Goal: Answer question/provide support

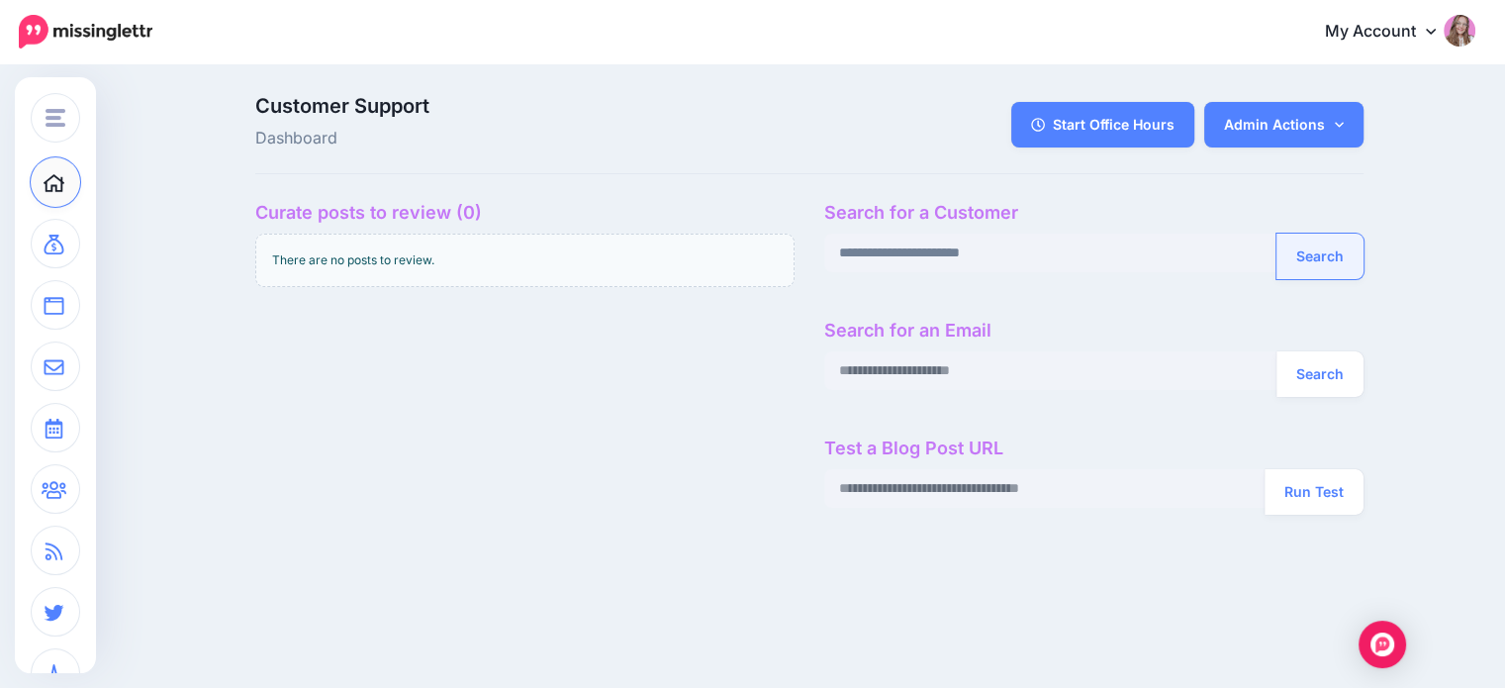
type input "**********"
click at [1311, 260] on button "Search" at bounding box center [1320, 257] width 87 height 46
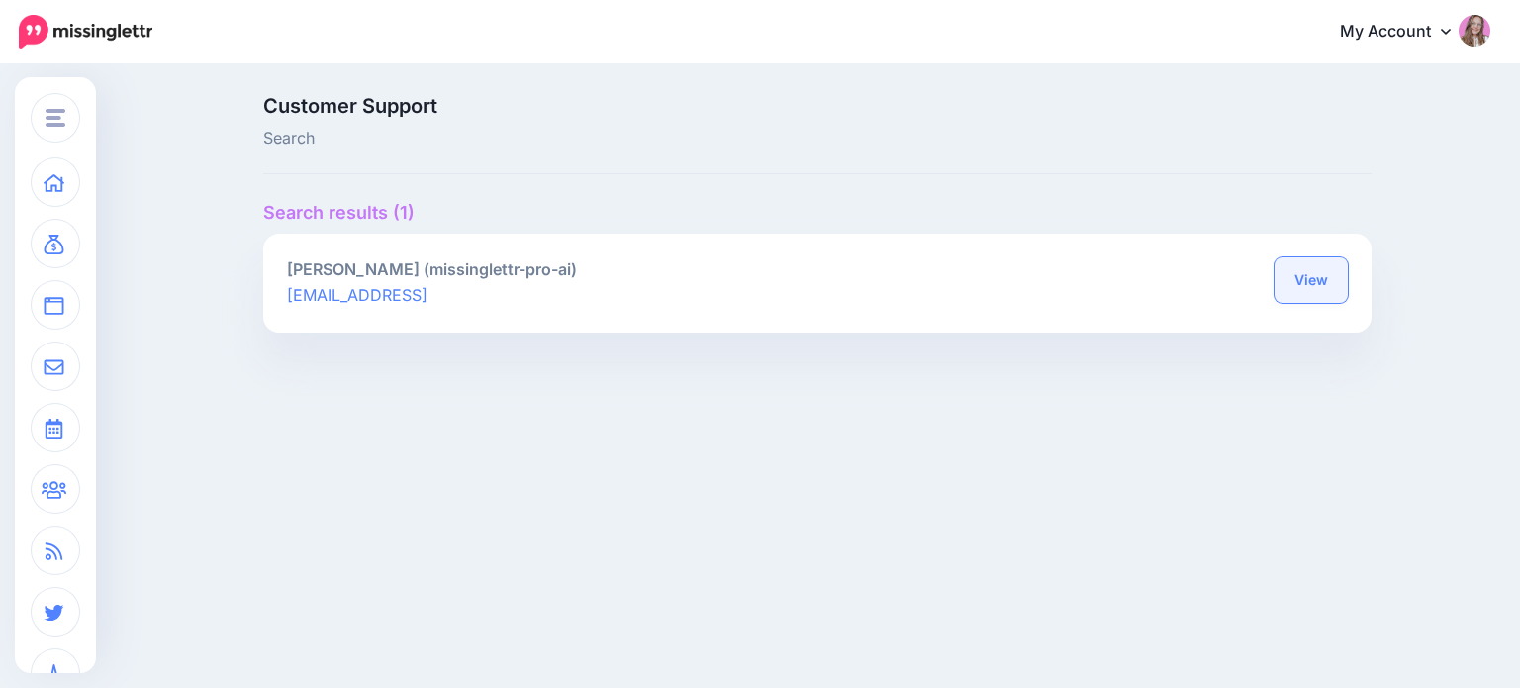
click at [1298, 279] on link "View" at bounding box center [1311, 280] width 73 height 46
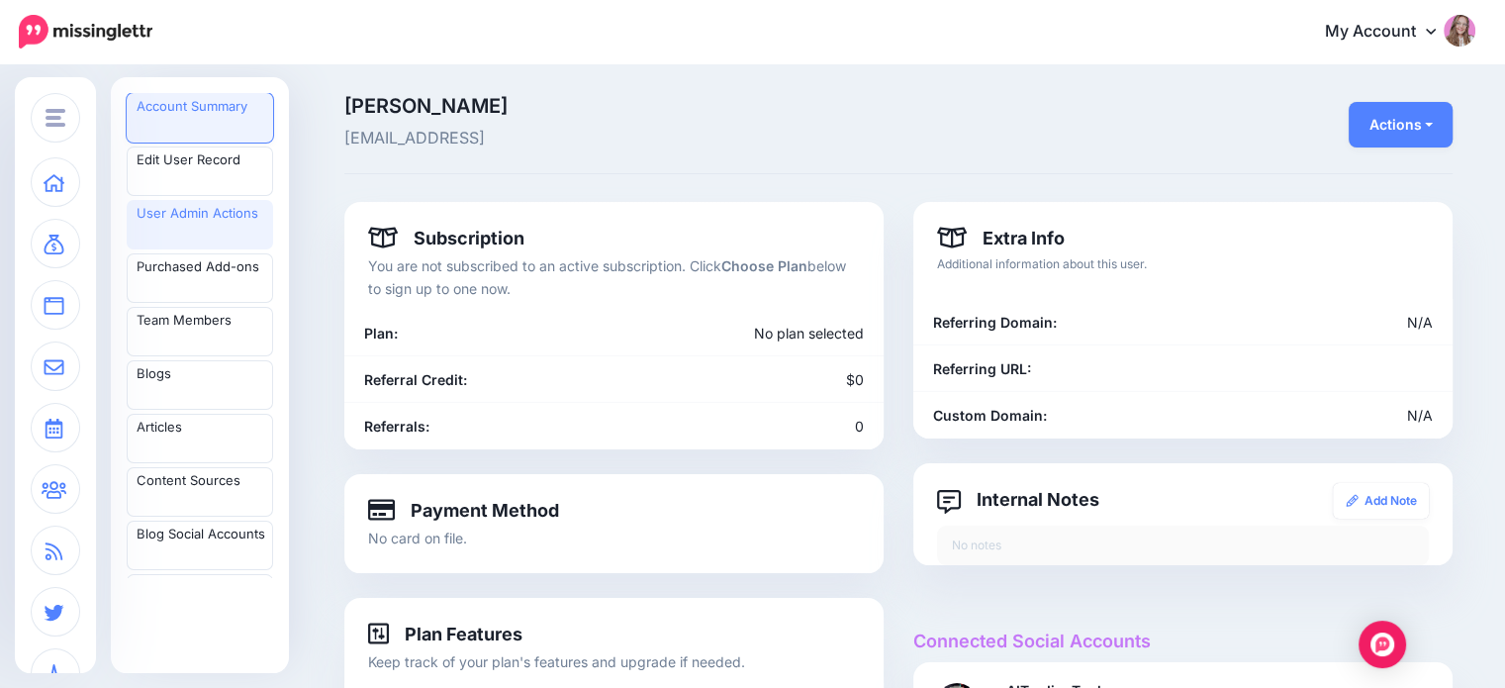
click at [198, 217] on link "User Admin Actions" at bounding box center [200, 224] width 146 height 49
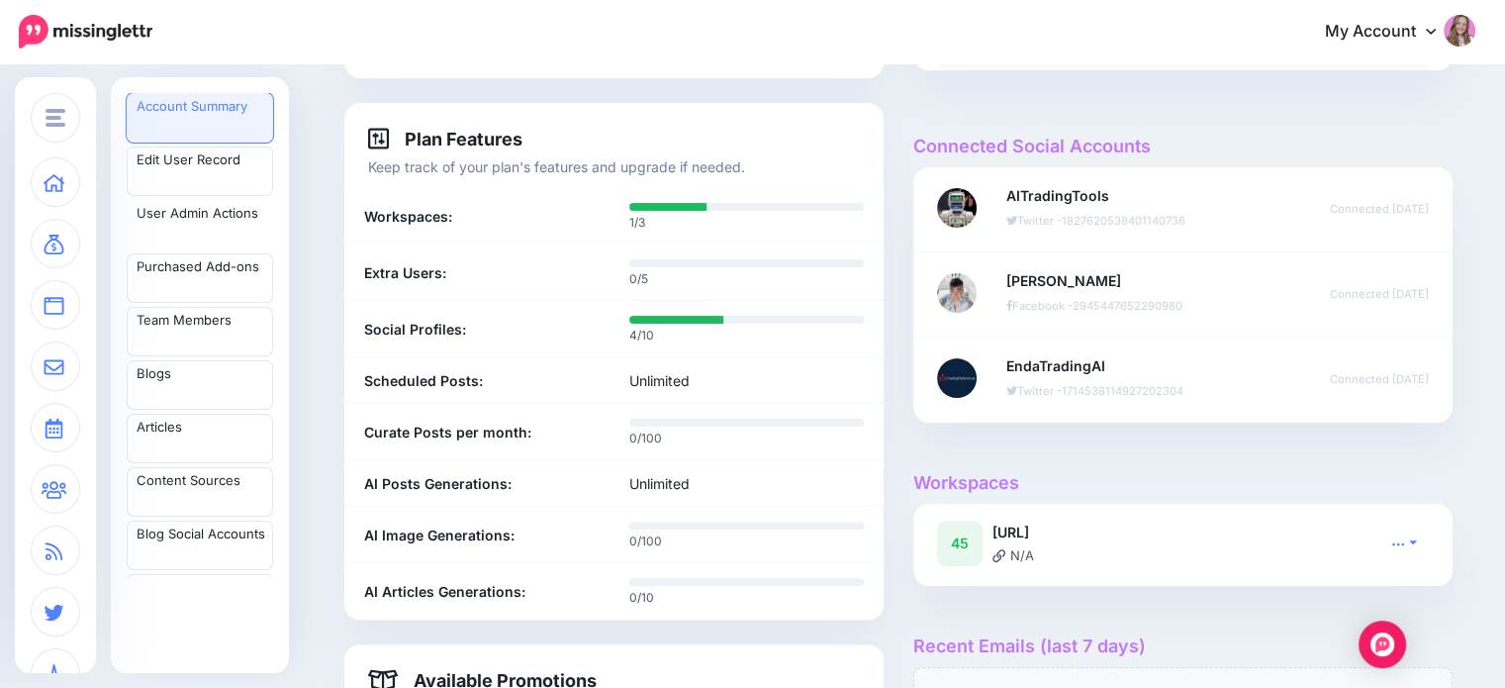
scroll to position [693, 0]
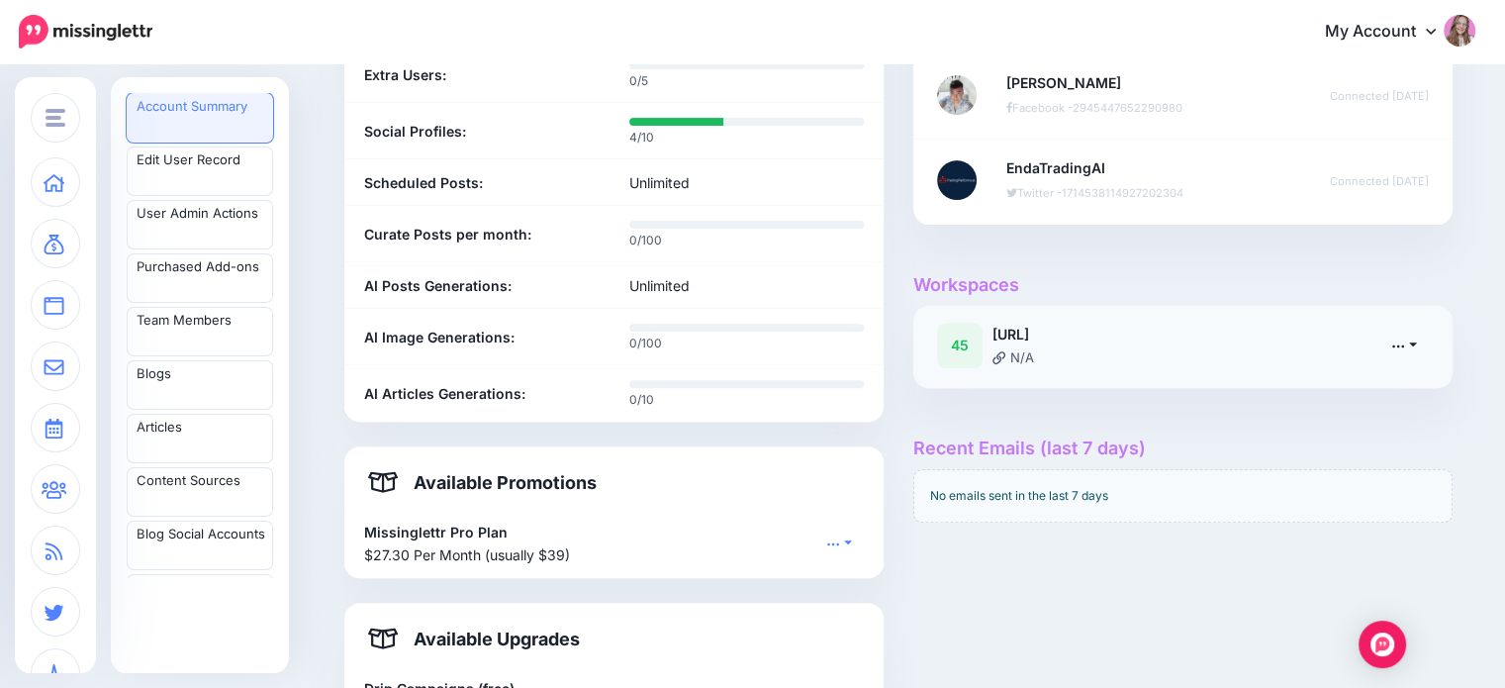
click at [1402, 347] on icon at bounding box center [1398, 345] width 14 height 14
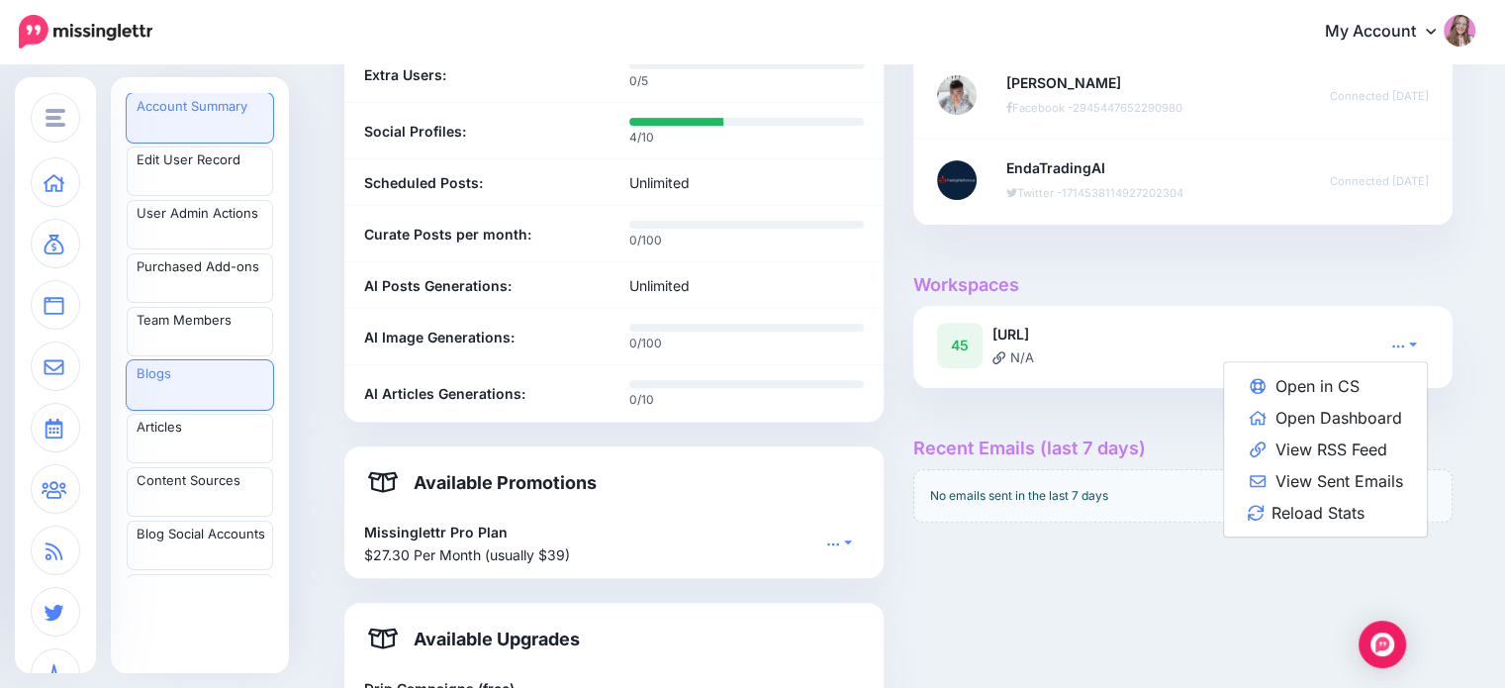
scroll to position [198, 0]
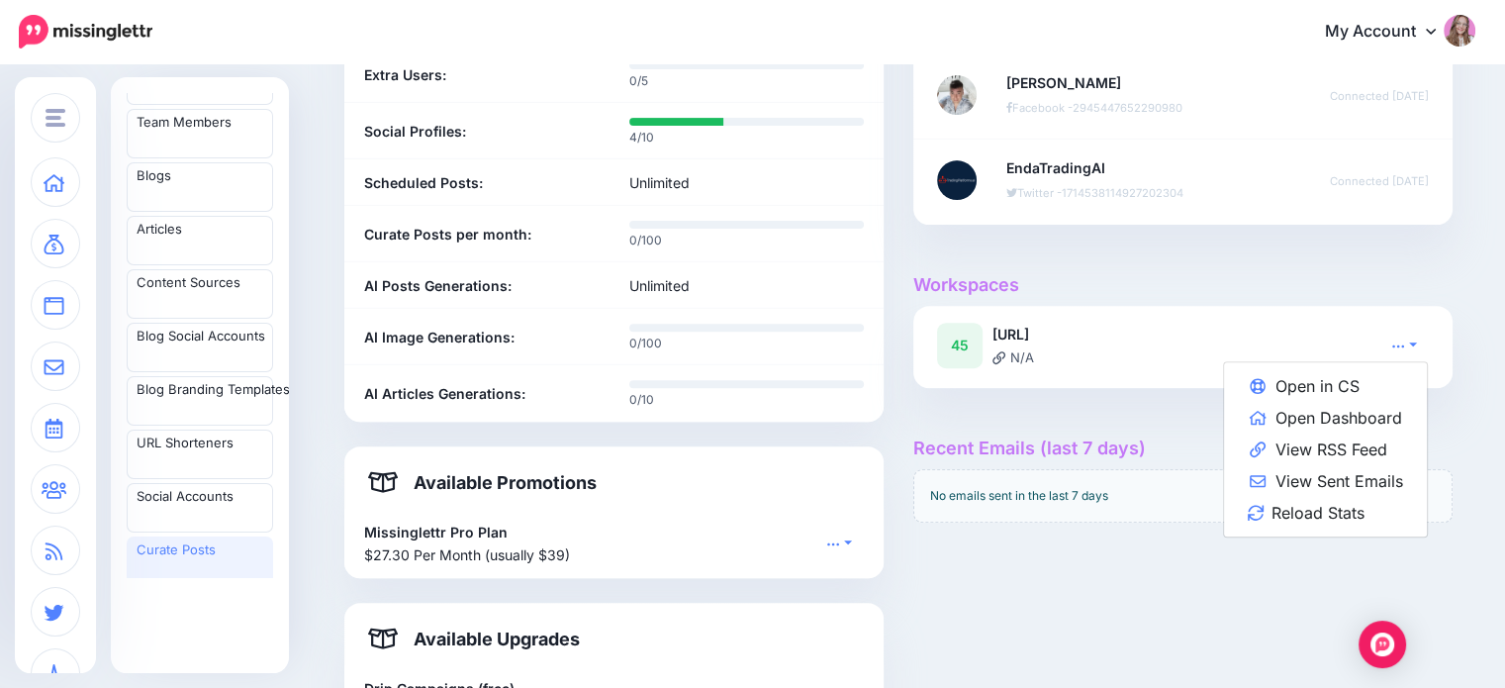
click at [191, 546] on link "Curate Posts" at bounding box center [200, 560] width 146 height 49
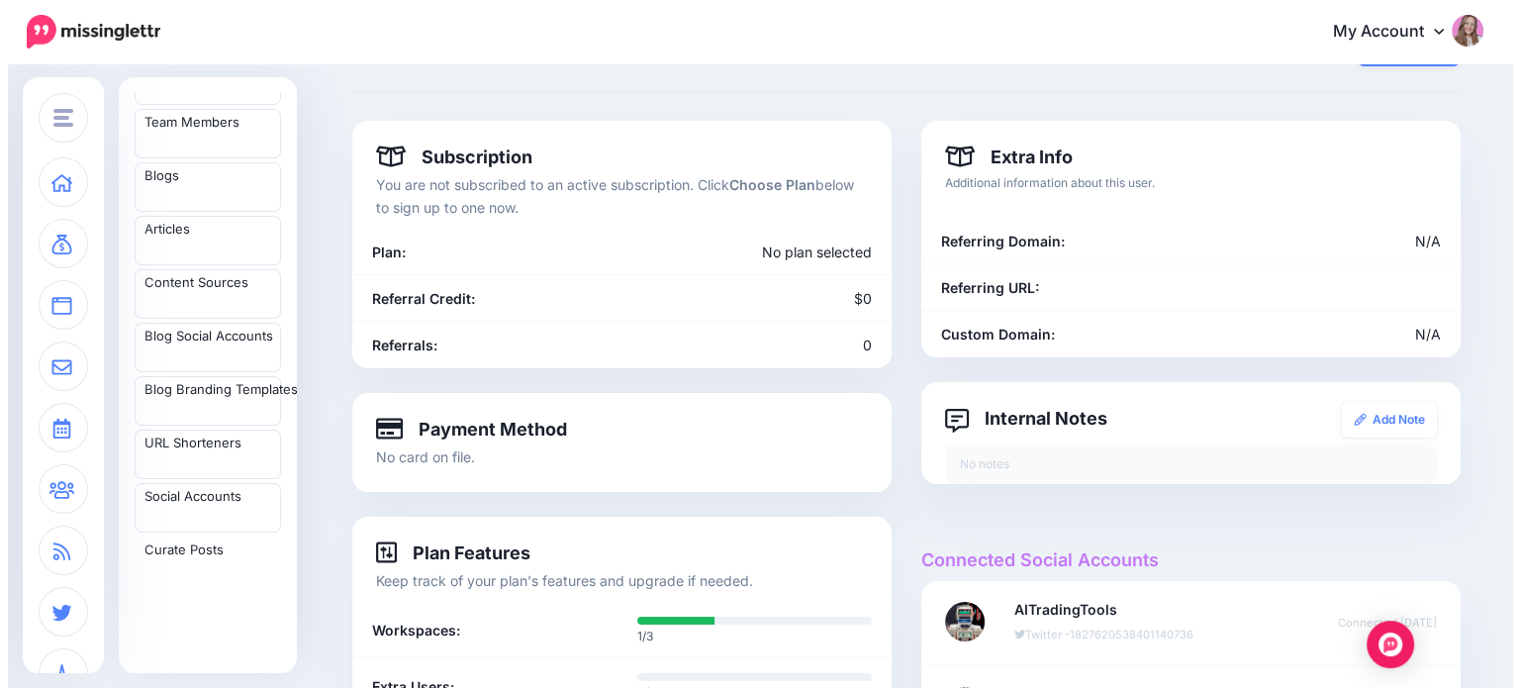
scroll to position [0, 0]
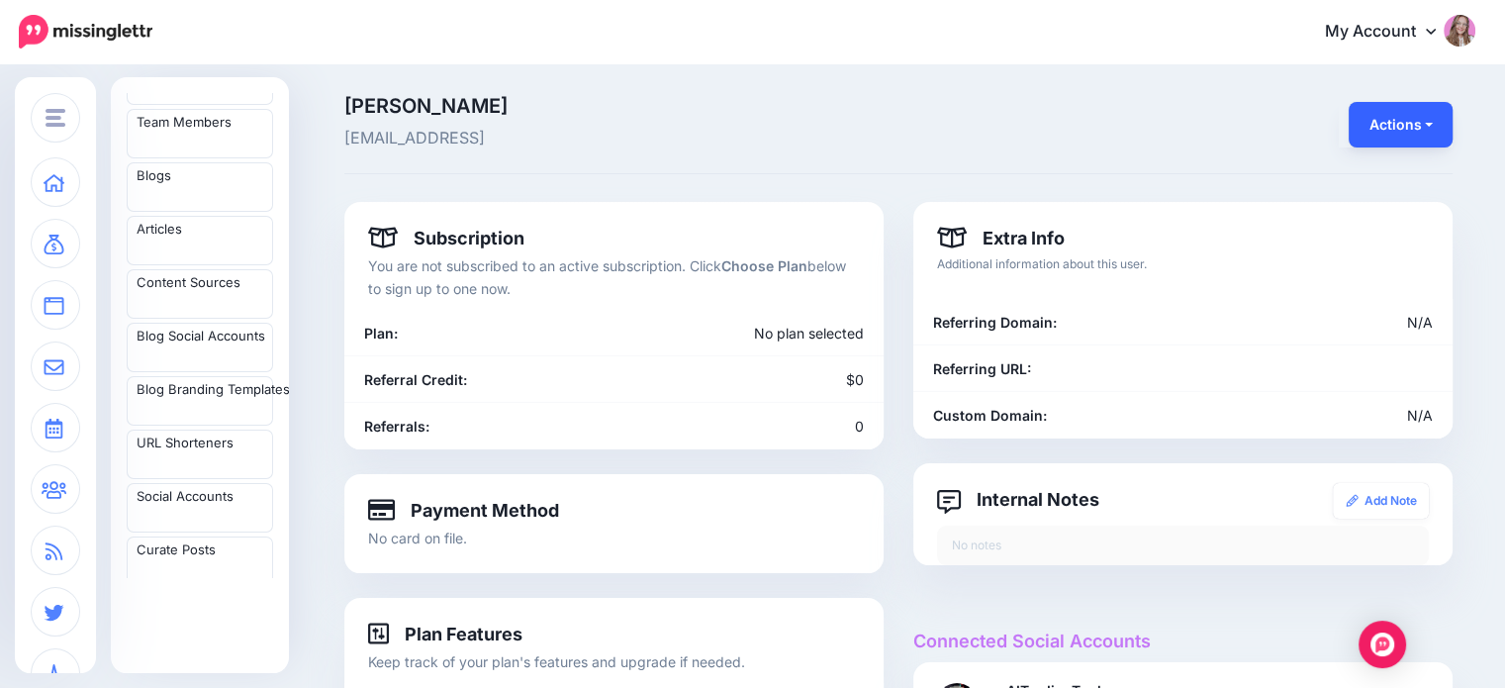
click at [1393, 133] on button "Actions" at bounding box center [1401, 125] width 104 height 46
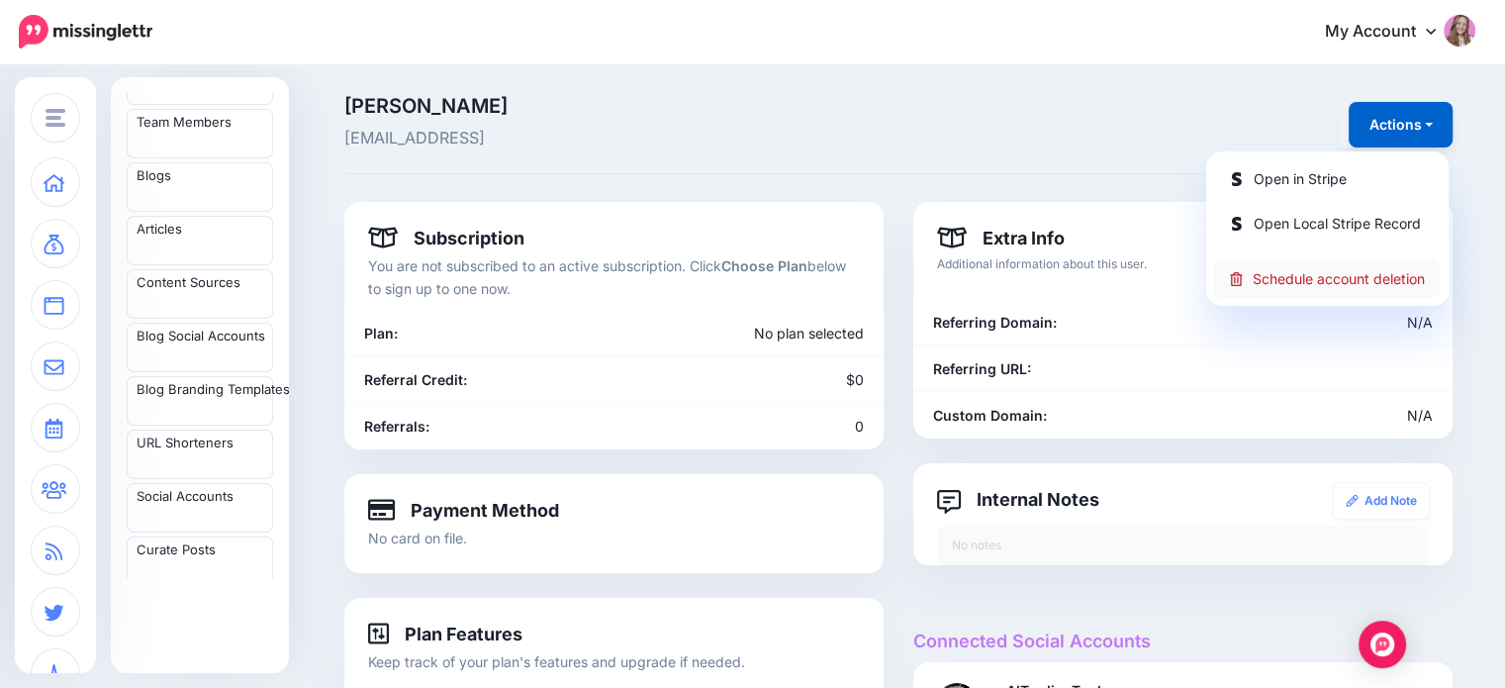
click at [1381, 272] on link "Schedule account deletion" at bounding box center [1326, 278] width 227 height 39
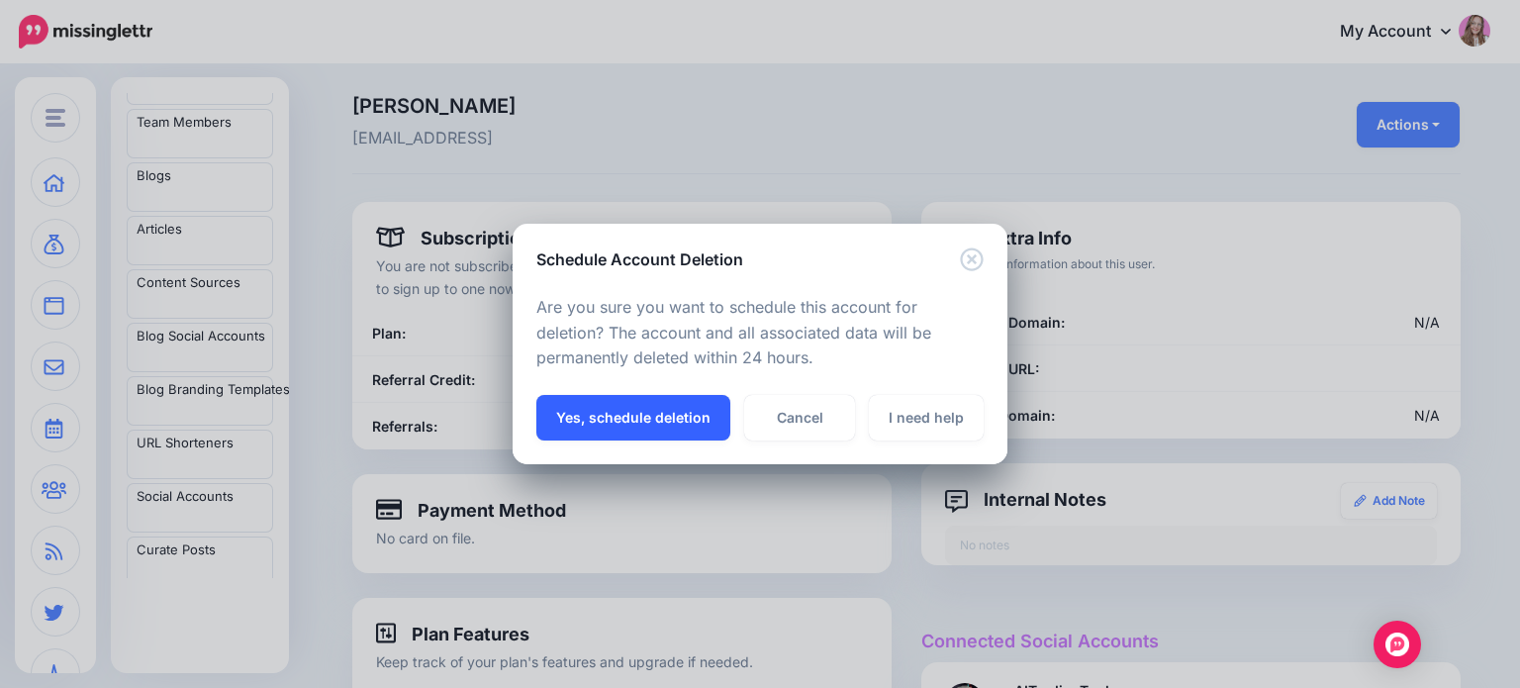
click at [685, 421] on button "Yes, schedule deletion" at bounding box center [633, 418] width 194 height 46
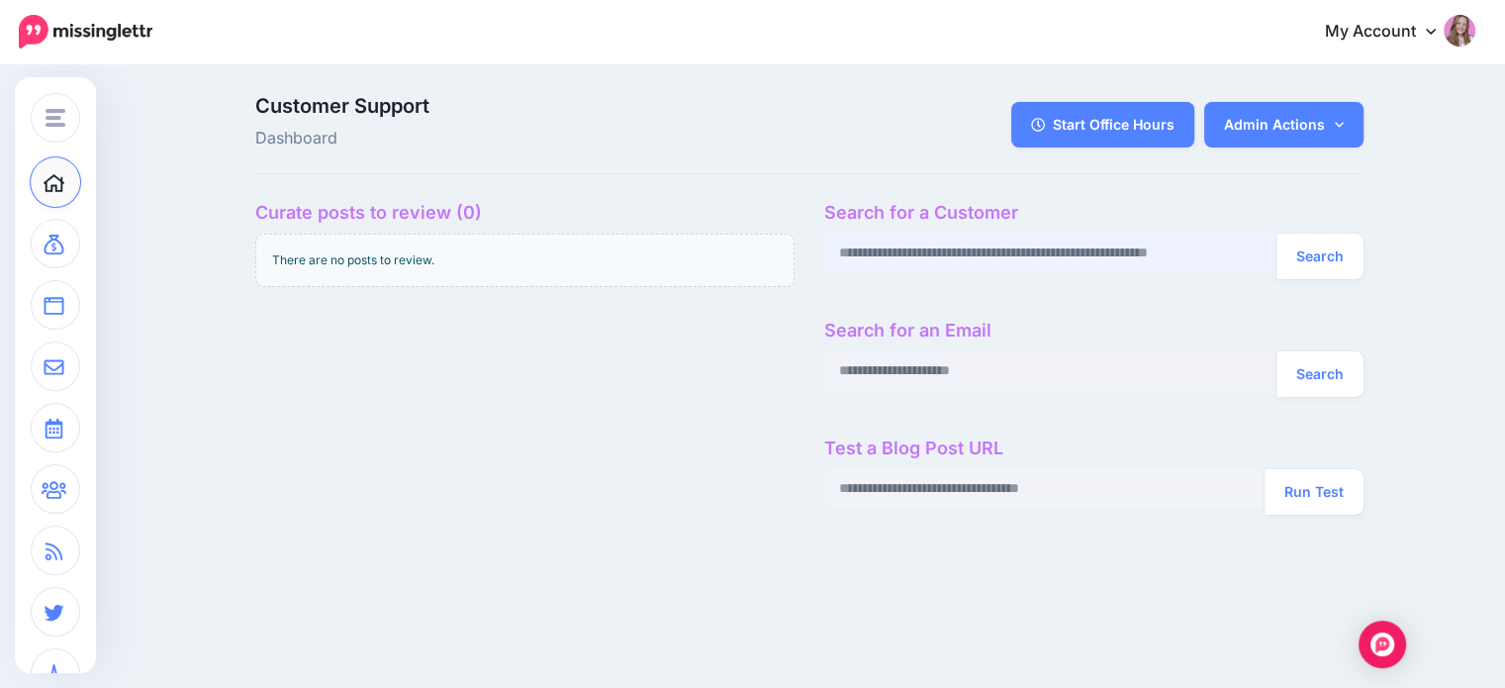
click at [946, 254] on input "text" at bounding box center [1050, 253] width 453 height 39
paste input "**********"
type input "**********"
click at [1332, 254] on button "Search" at bounding box center [1320, 257] width 87 height 46
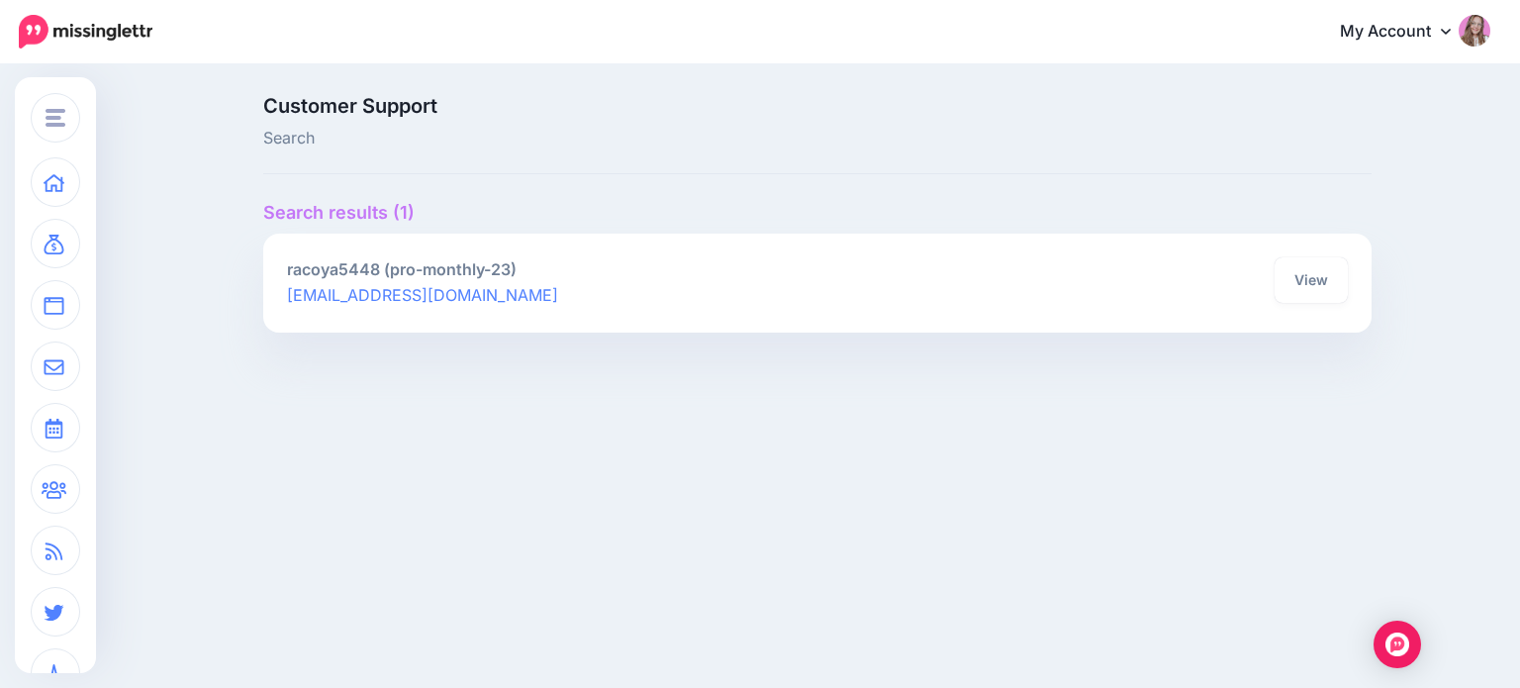
drag, startPoint x: 1284, startPoint y: 271, endPoint x: 1237, endPoint y: 288, distance: 50.4
click at [1284, 269] on link "View" at bounding box center [1311, 280] width 73 height 46
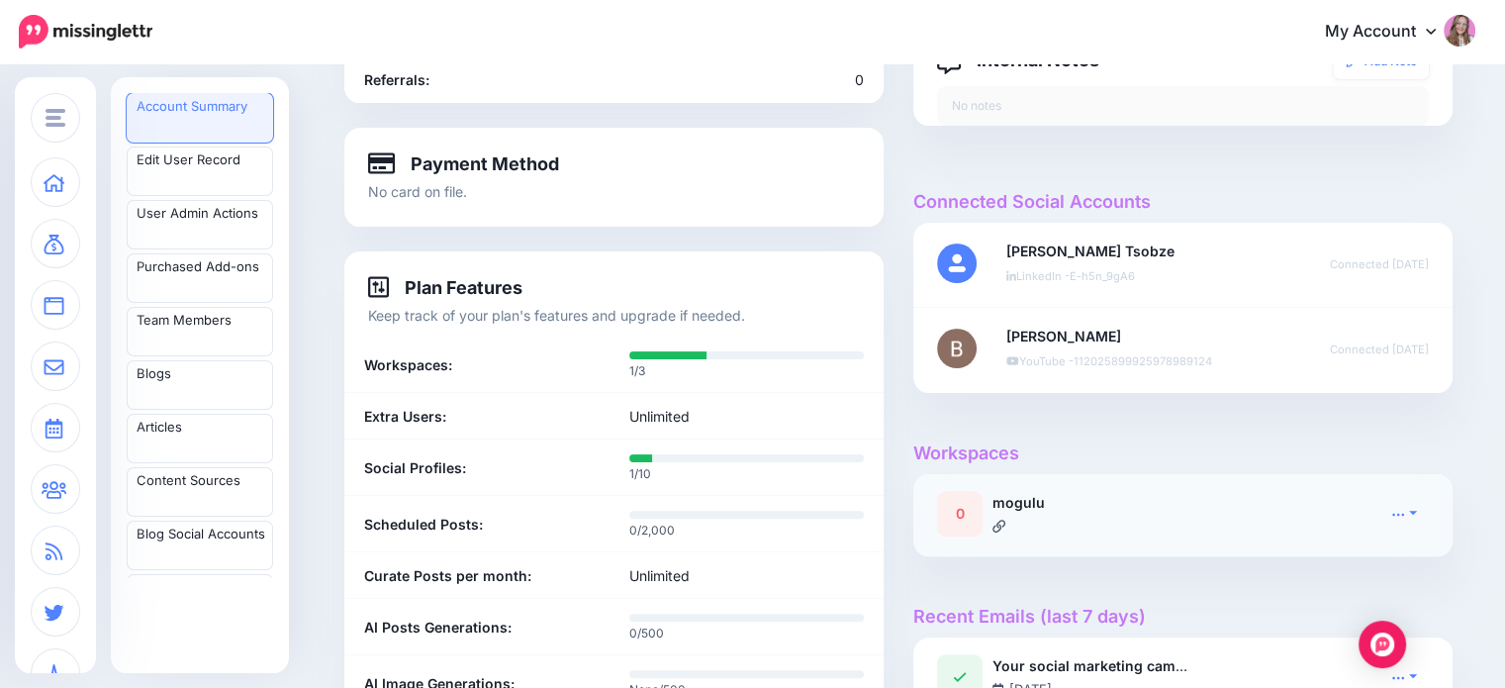
scroll to position [594, 0]
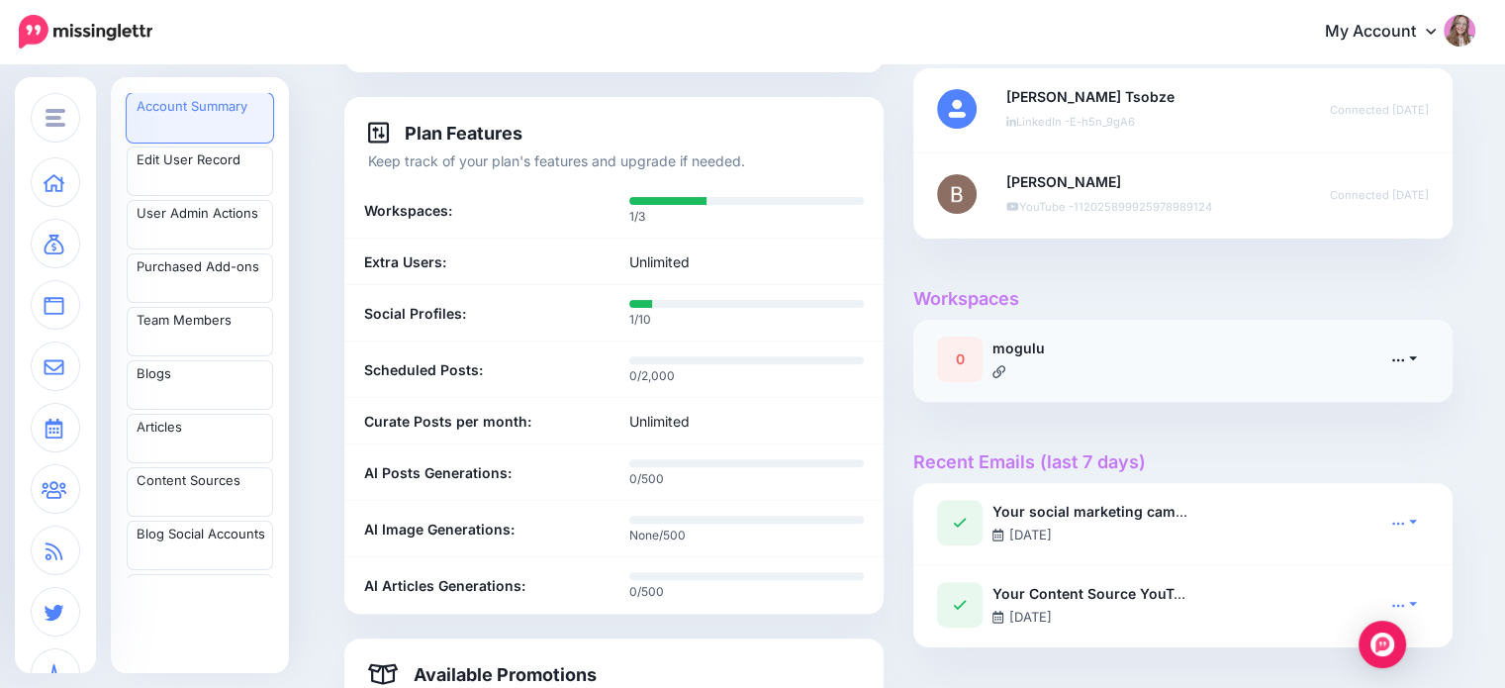
click at [1413, 352] on link at bounding box center [1403, 358] width 49 height 29
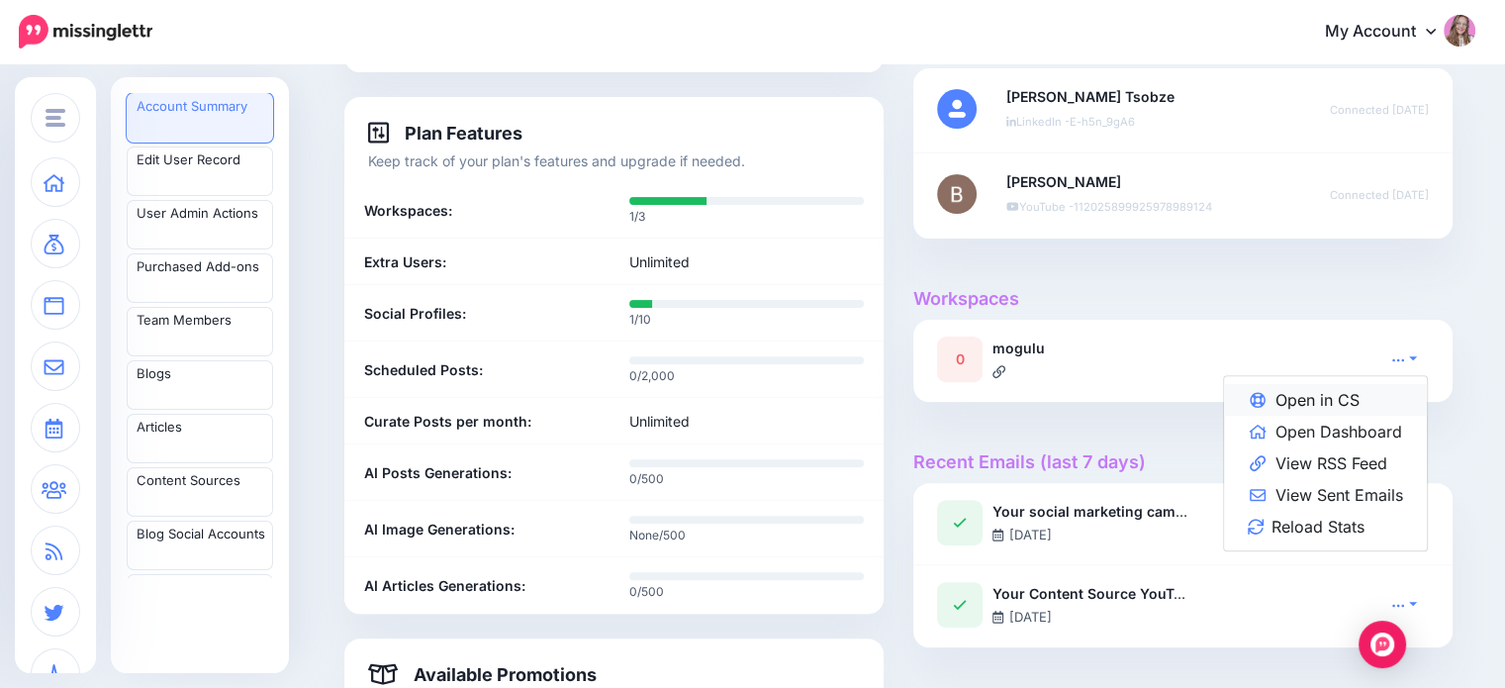
click at [1362, 406] on link "Open in CS" at bounding box center [1325, 400] width 203 height 32
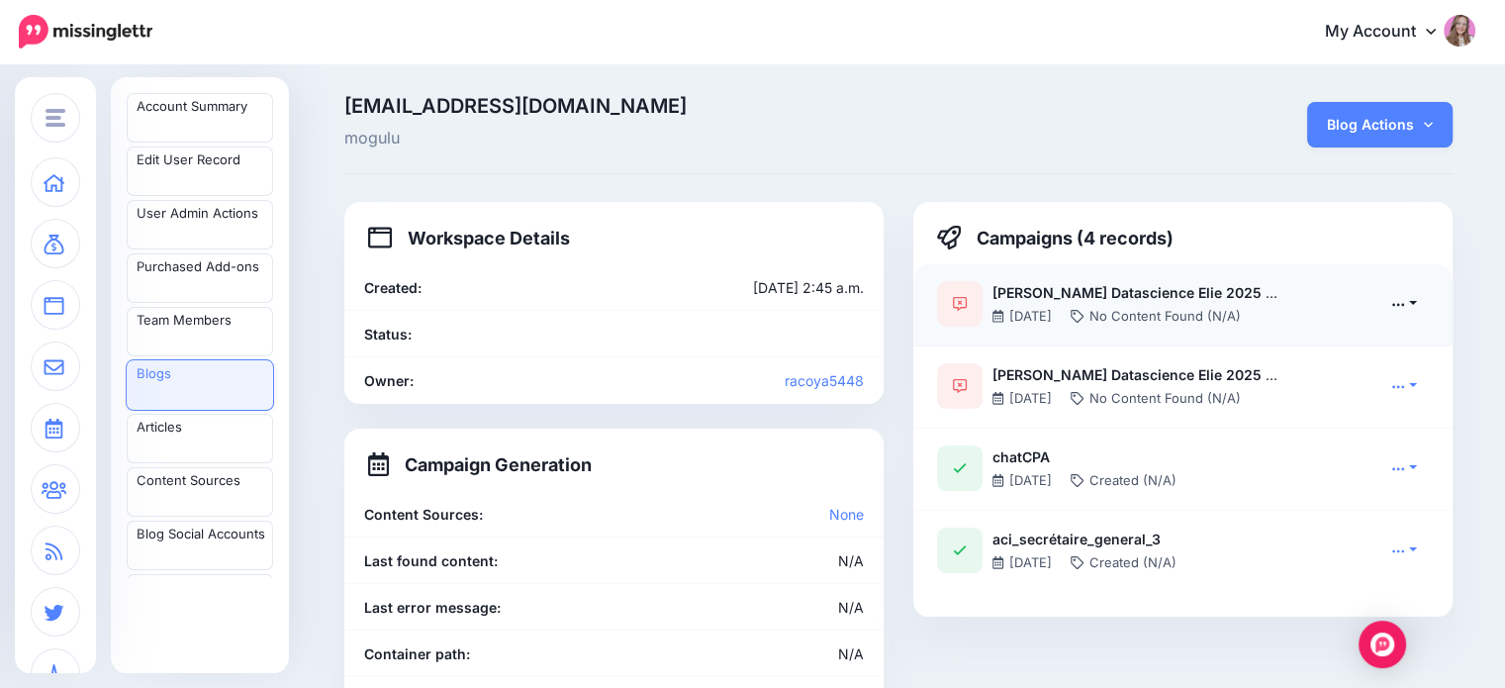
click at [1405, 297] on icon at bounding box center [1398, 304] width 14 height 14
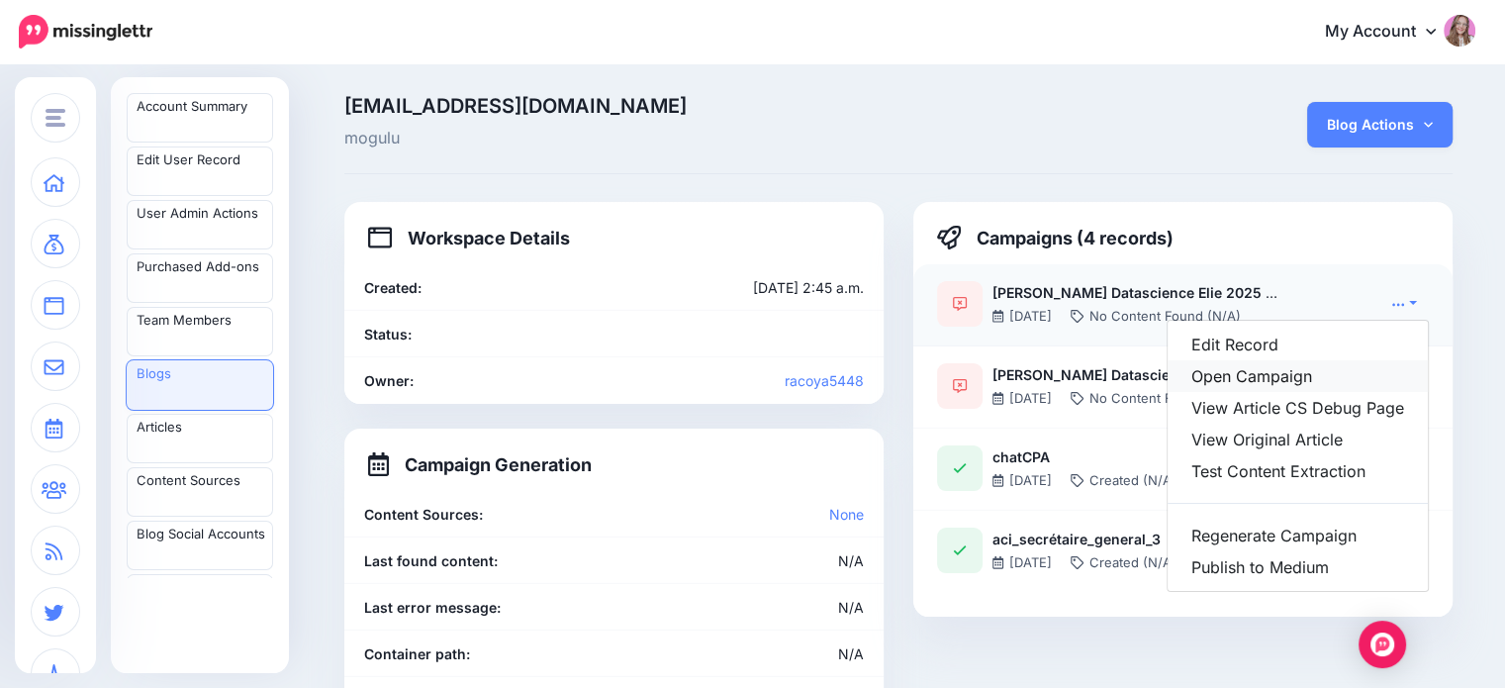
click at [1367, 367] on link "Open Campaign" at bounding box center [1298, 376] width 260 height 32
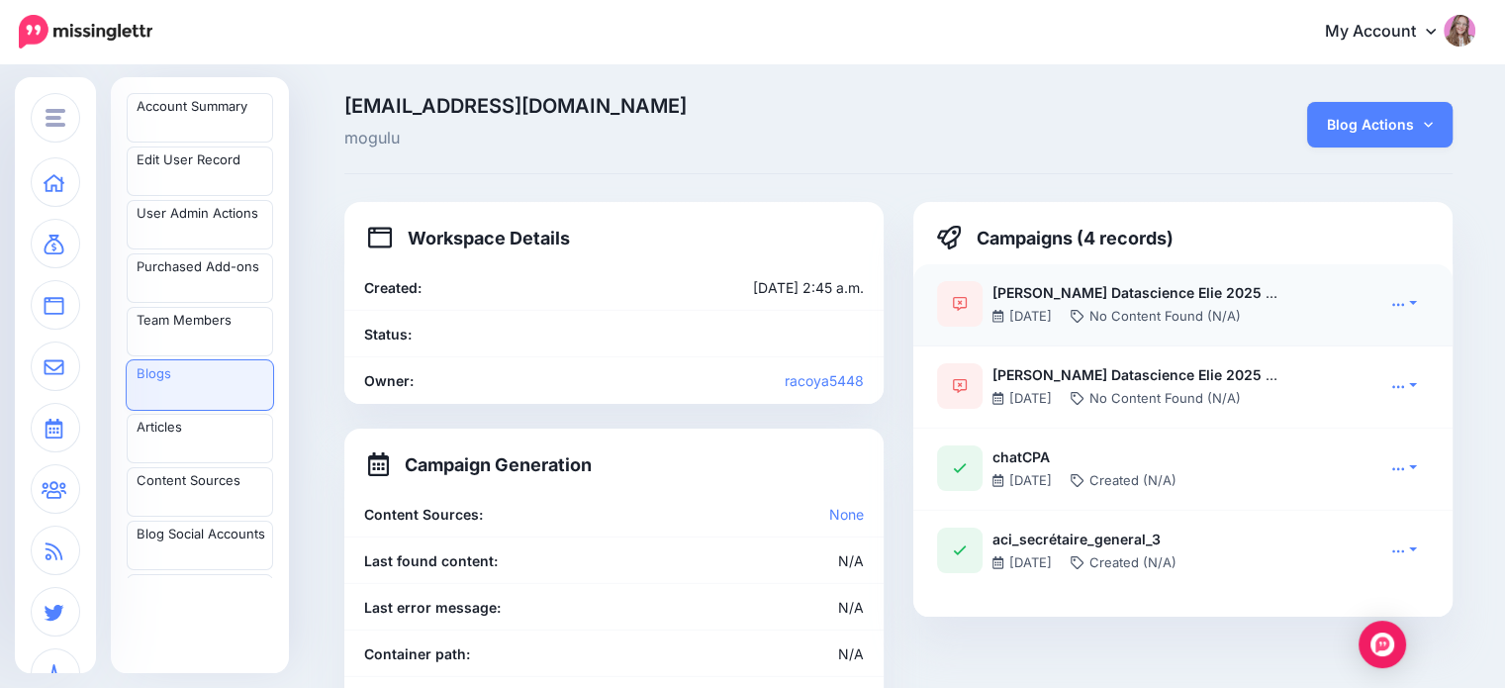
click at [1420, 287] on div "Edit Record Open Campaign View Article CS Debug Page View Original Article Test…" at bounding box center [1400, 304] width 87 height 46
click at [1414, 296] on link at bounding box center [1403, 303] width 49 height 29
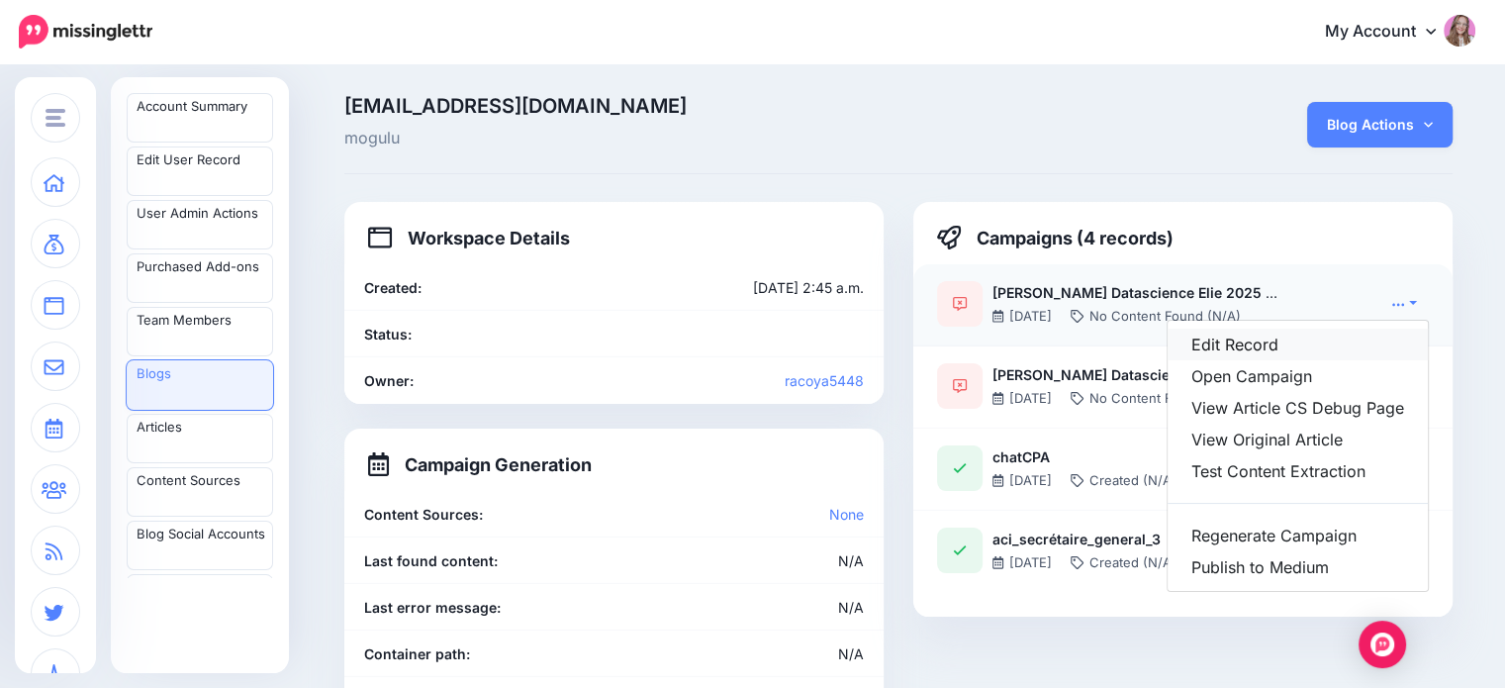
click at [1317, 350] on link "Edit Record" at bounding box center [1298, 345] width 260 height 32
